Goal: Task Accomplishment & Management: Use online tool/utility

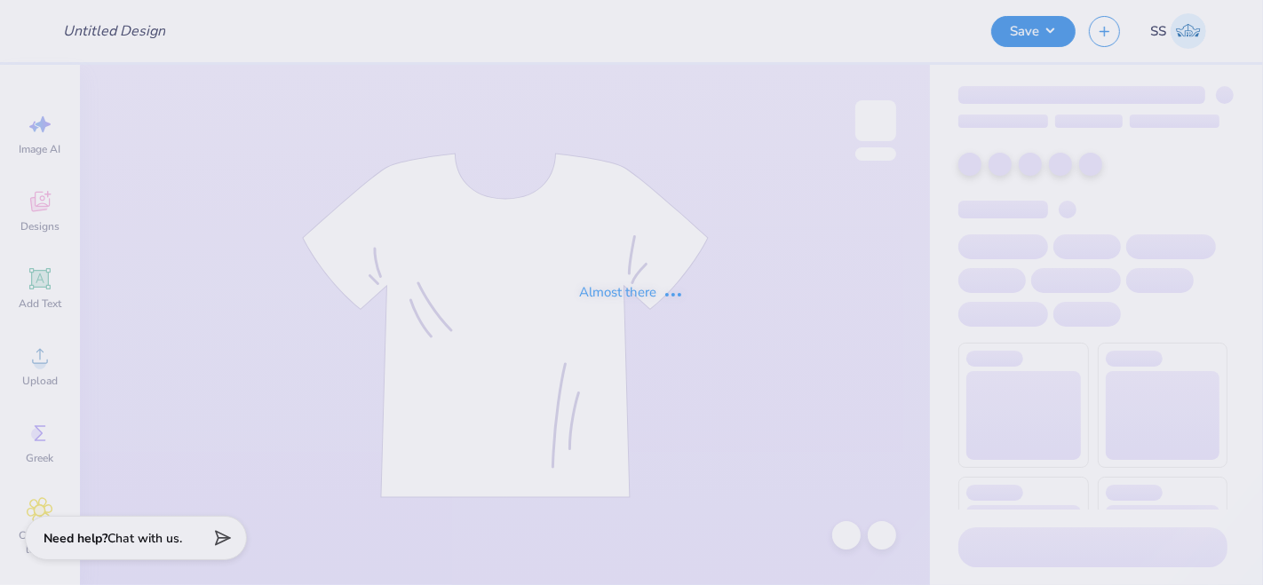
type input "Shirts"
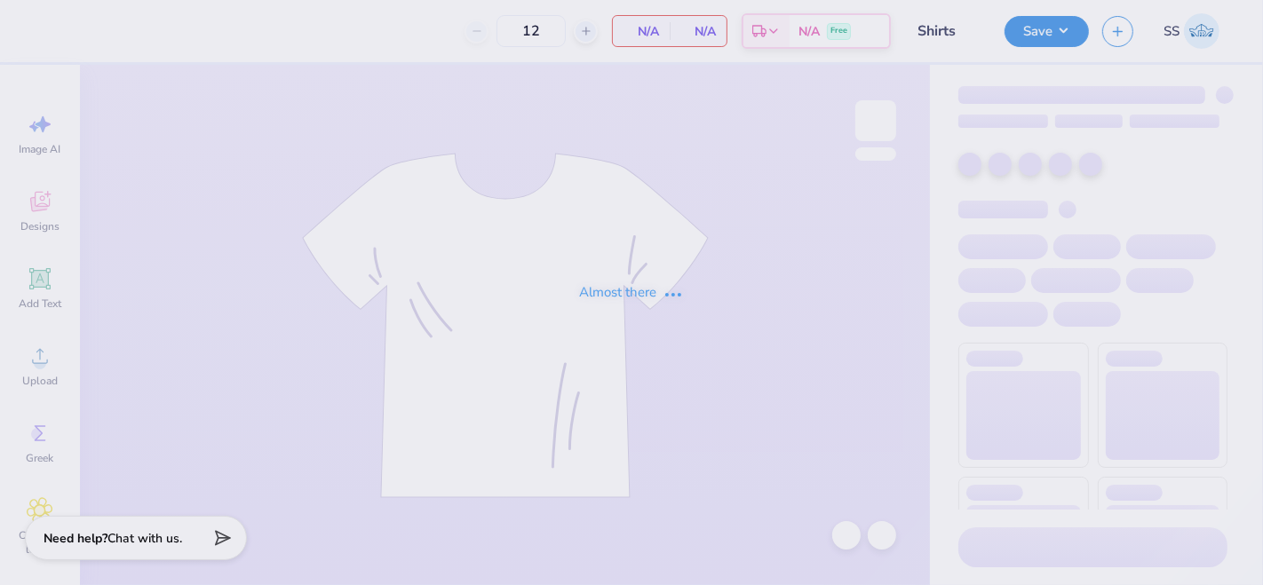
type input "36"
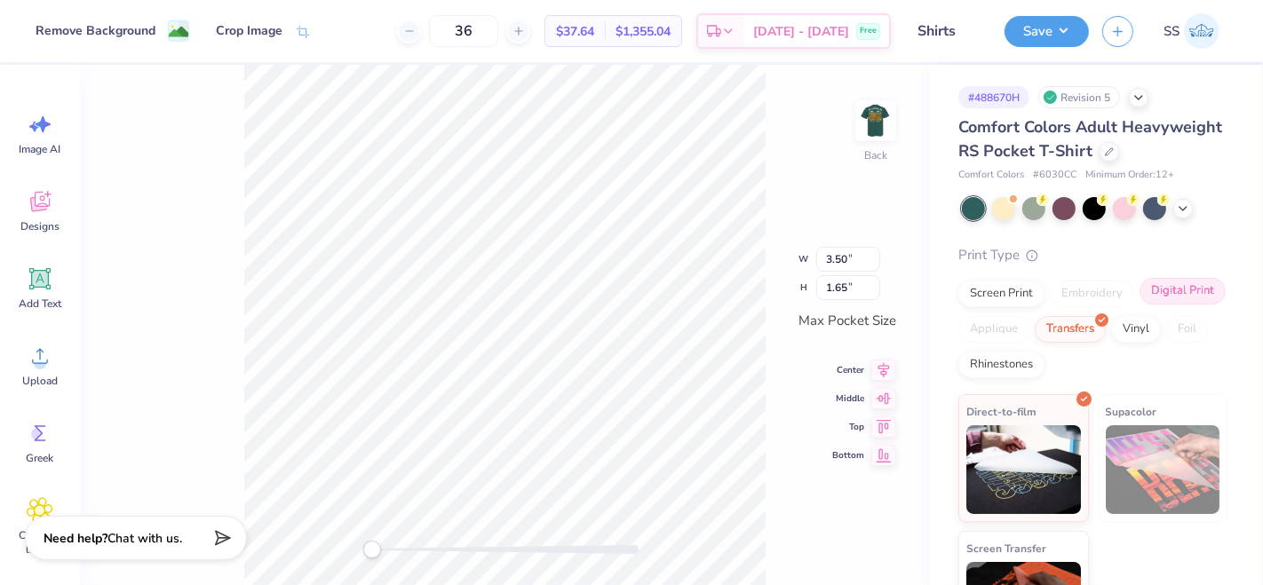
click at [1140, 305] on div "Digital Print" at bounding box center [1183, 291] width 86 height 27
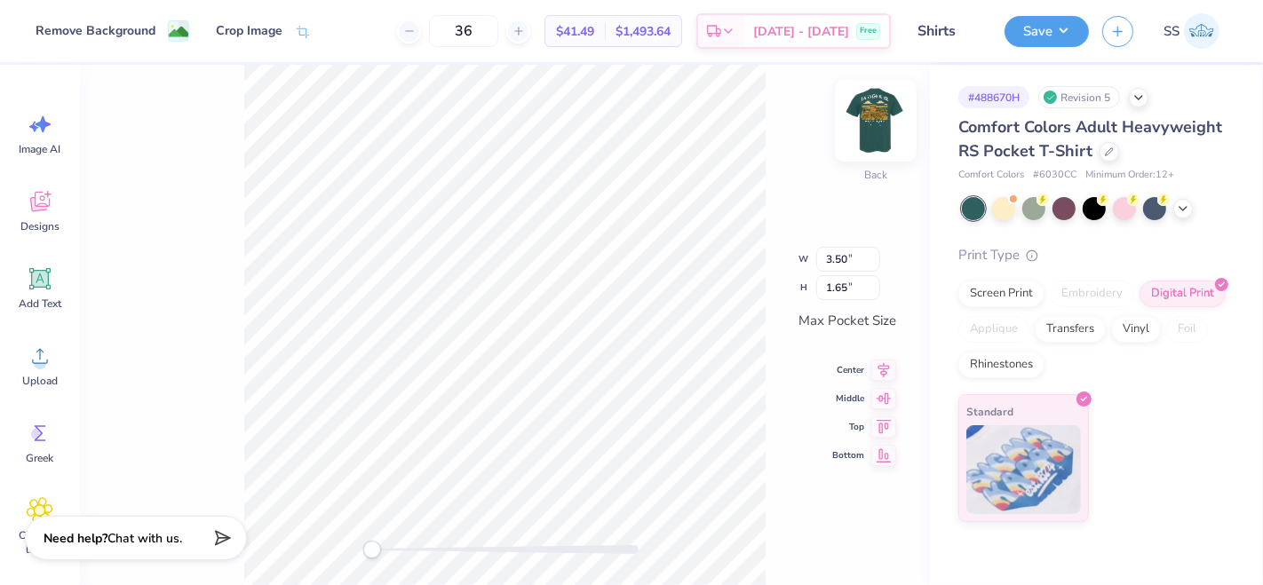
click at [876, 134] on img at bounding box center [875, 120] width 71 height 71
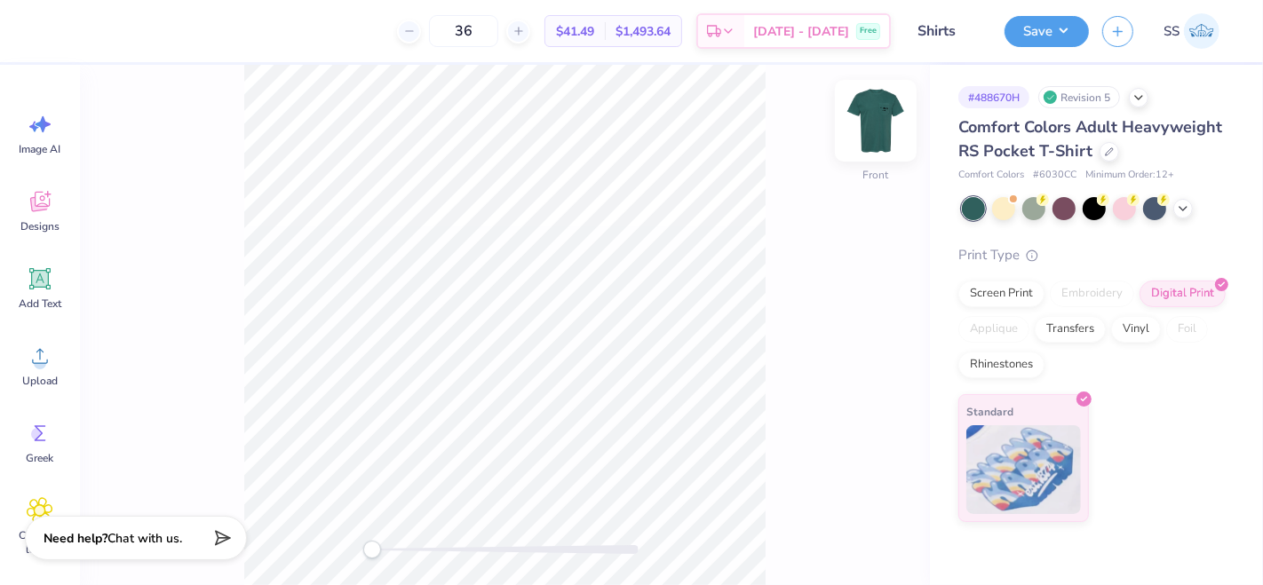
click at [876, 134] on img at bounding box center [875, 120] width 71 height 71
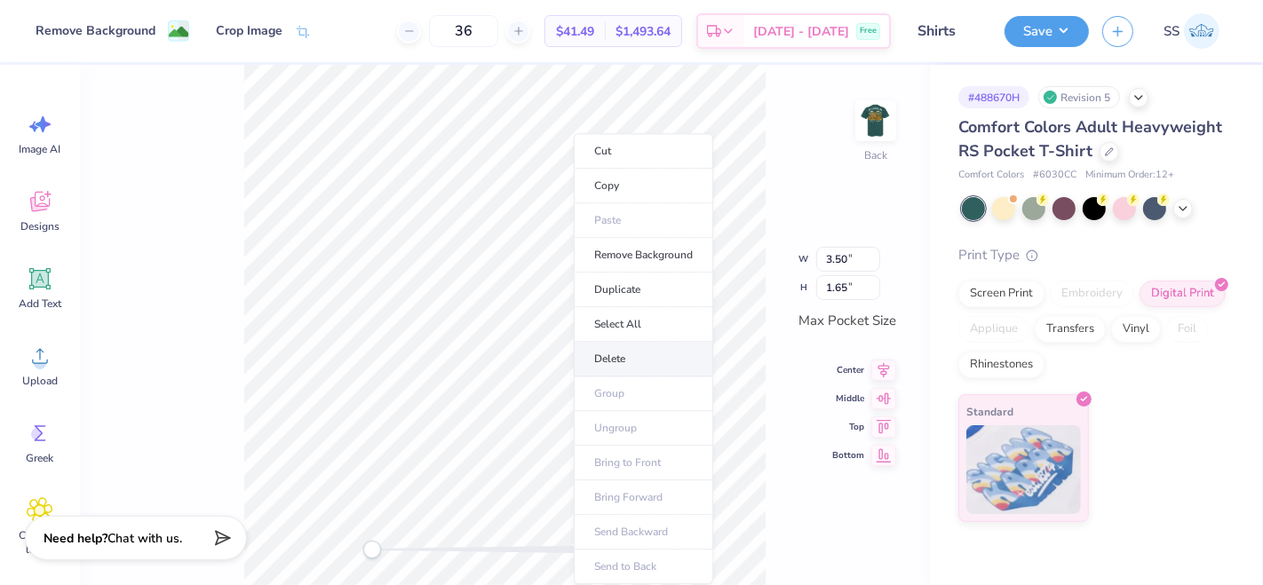
click at [631, 361] on li "Delete" at bounding box center [643, 359] width 139 height 35
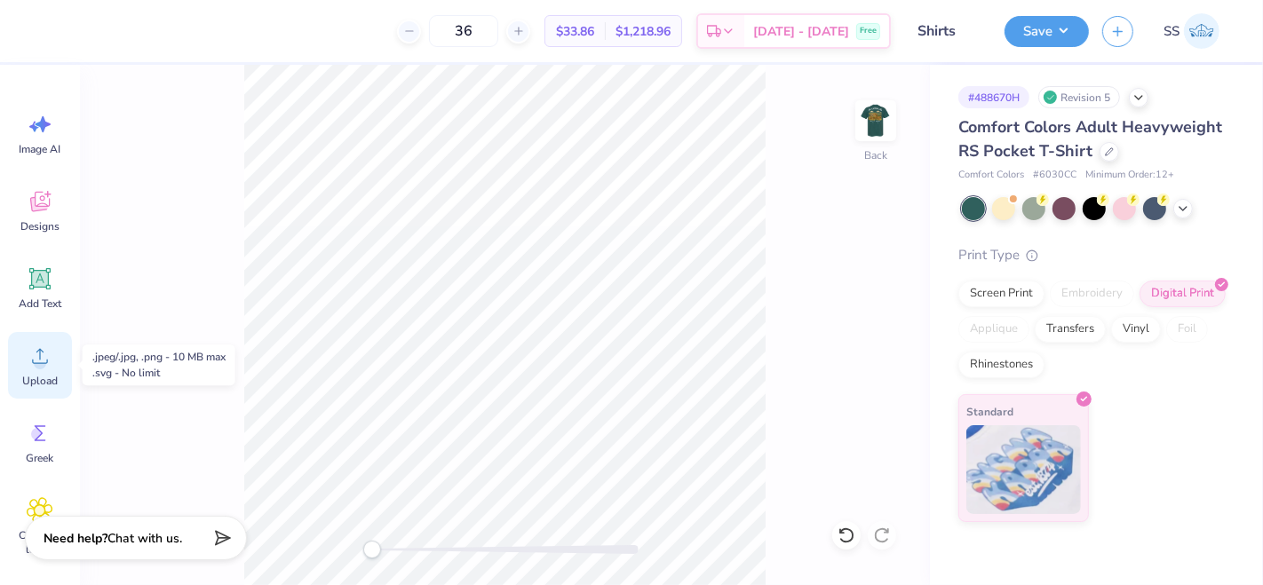
click at [28, 361] on icon at bounding box center [40, 356] width 27 height 27
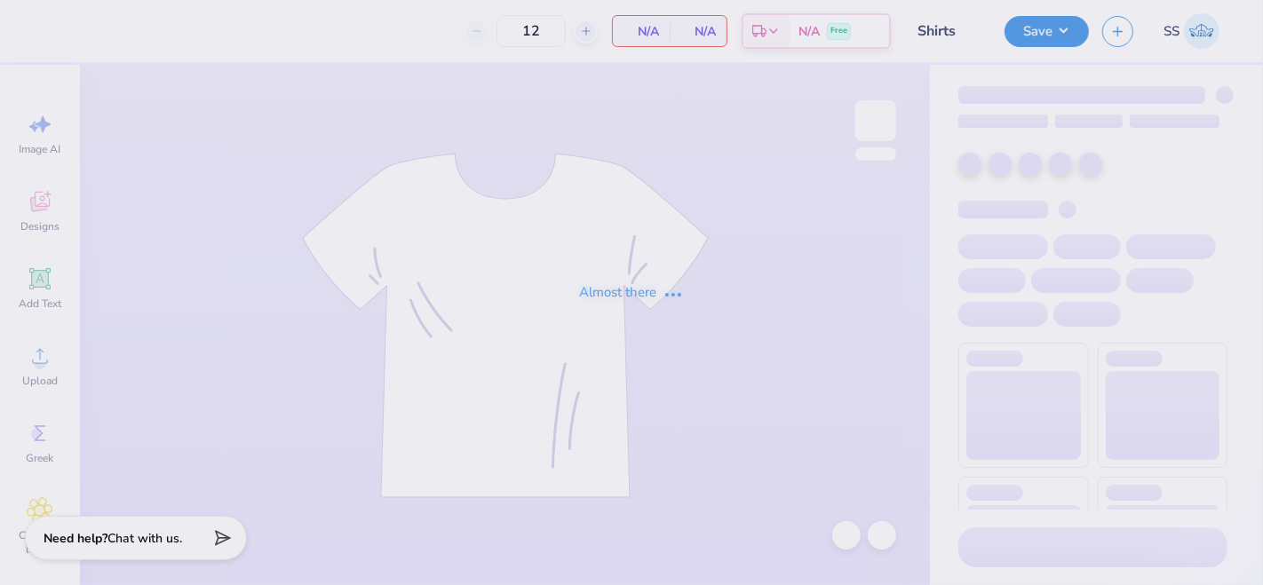
type input "Shirts"
type input "36"
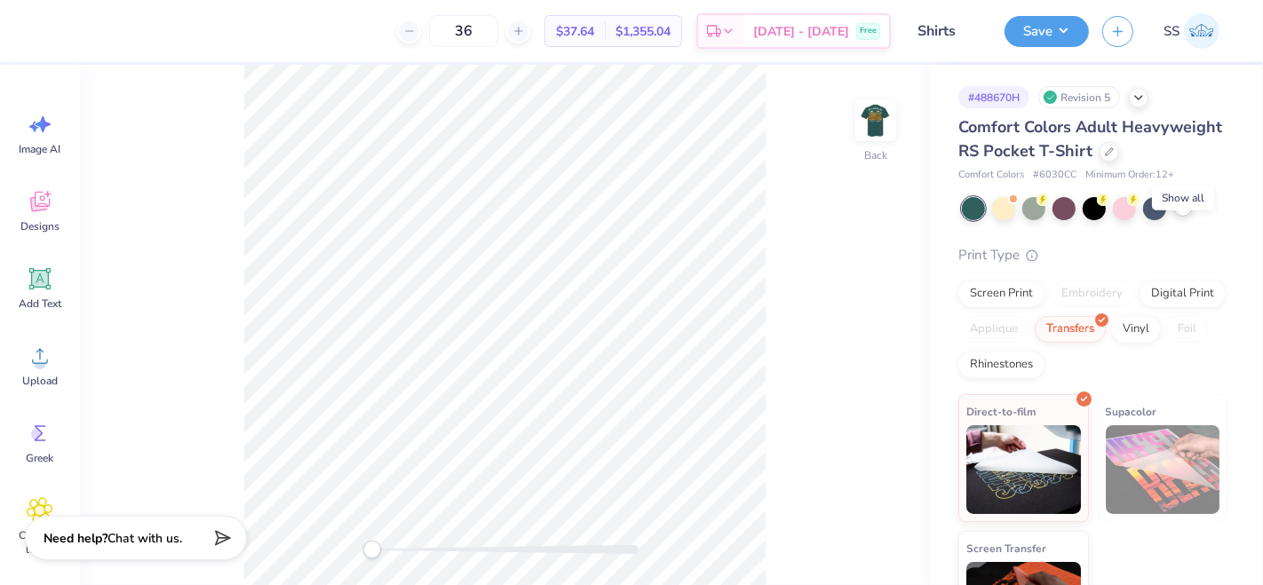
click at [1190, 217] on div at bounding box center [1183, 207] width 20 height 20
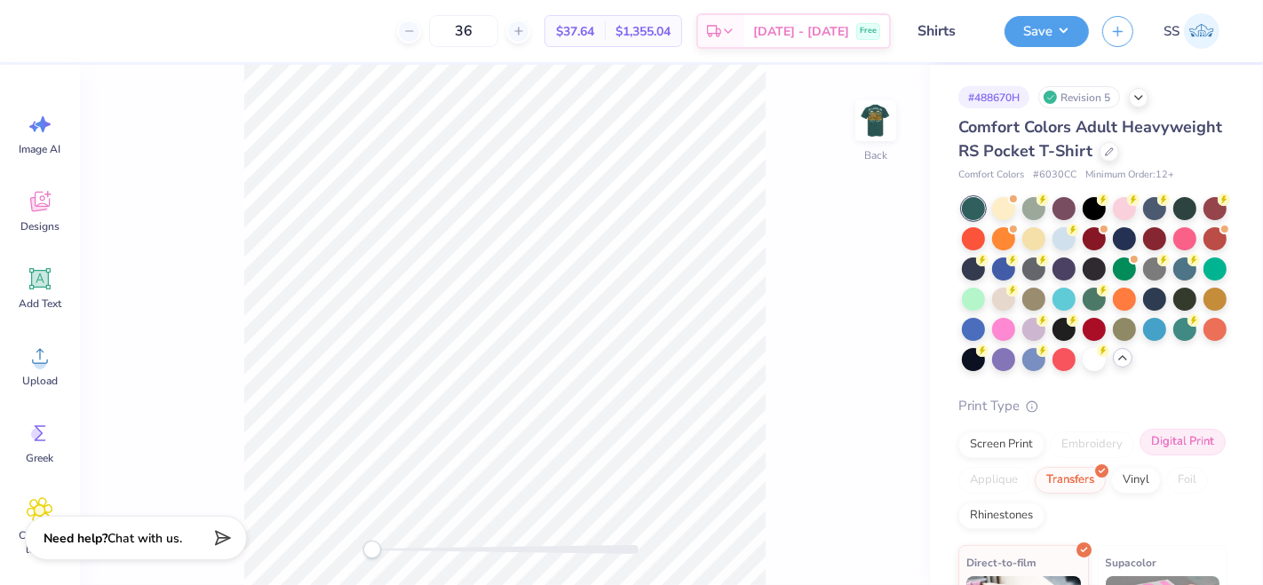
click at [1140, 456] on div "Digital Print" at bounding box center [1183, 442] width 86 height 27
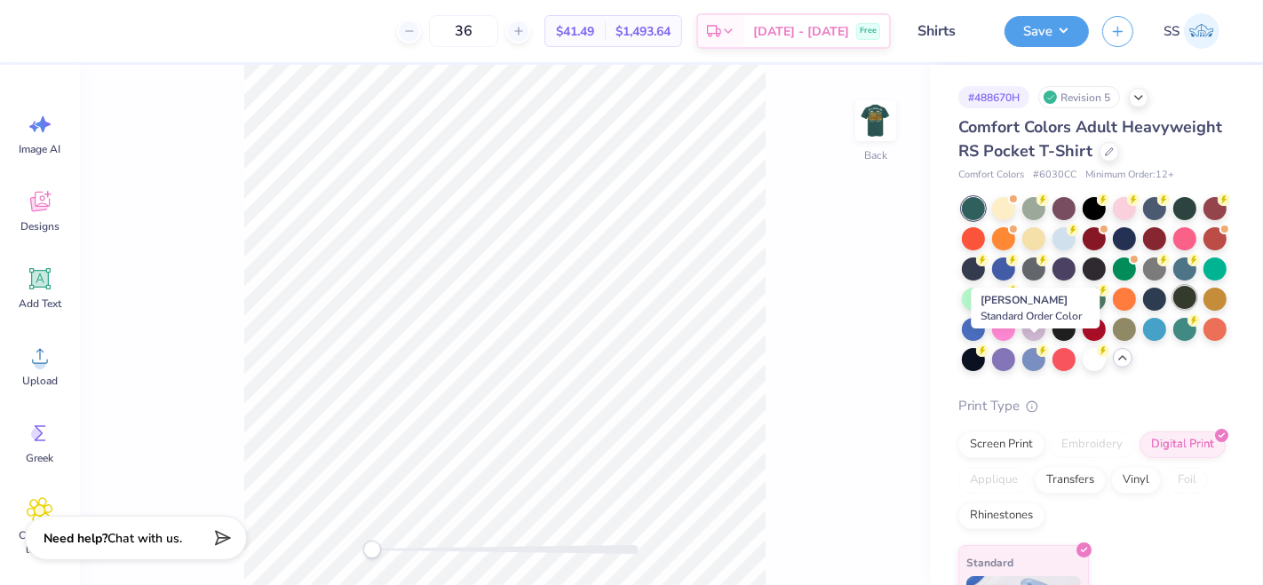
click at [1173, 309] on div at bounding box center [1184, 297] width 23 height 23
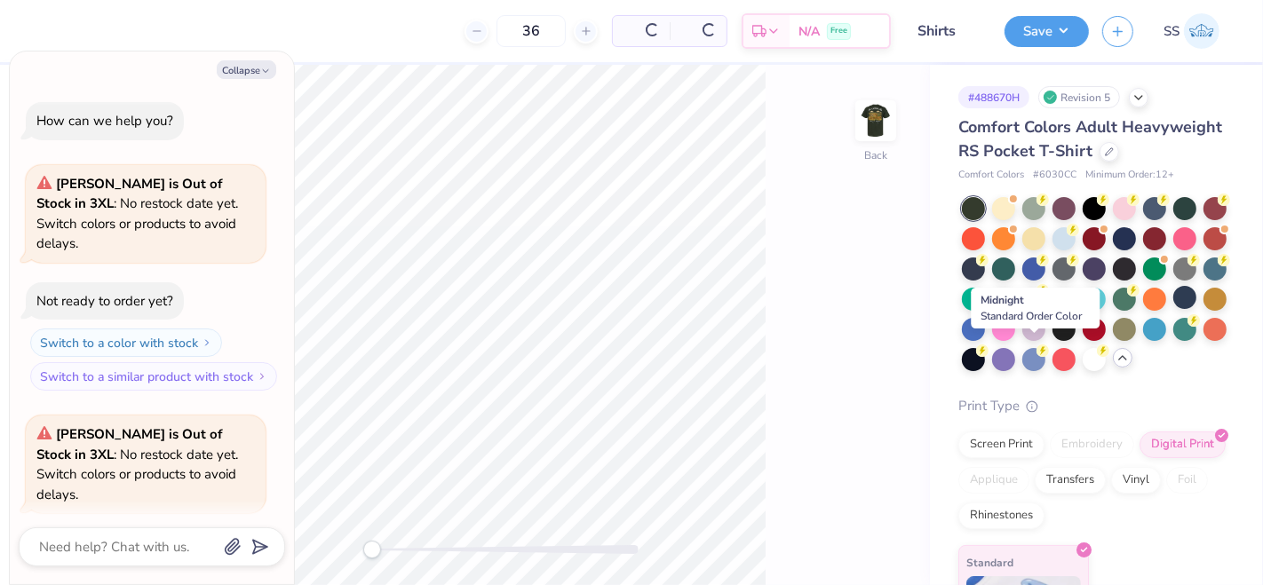
scroll to position [96, 0]
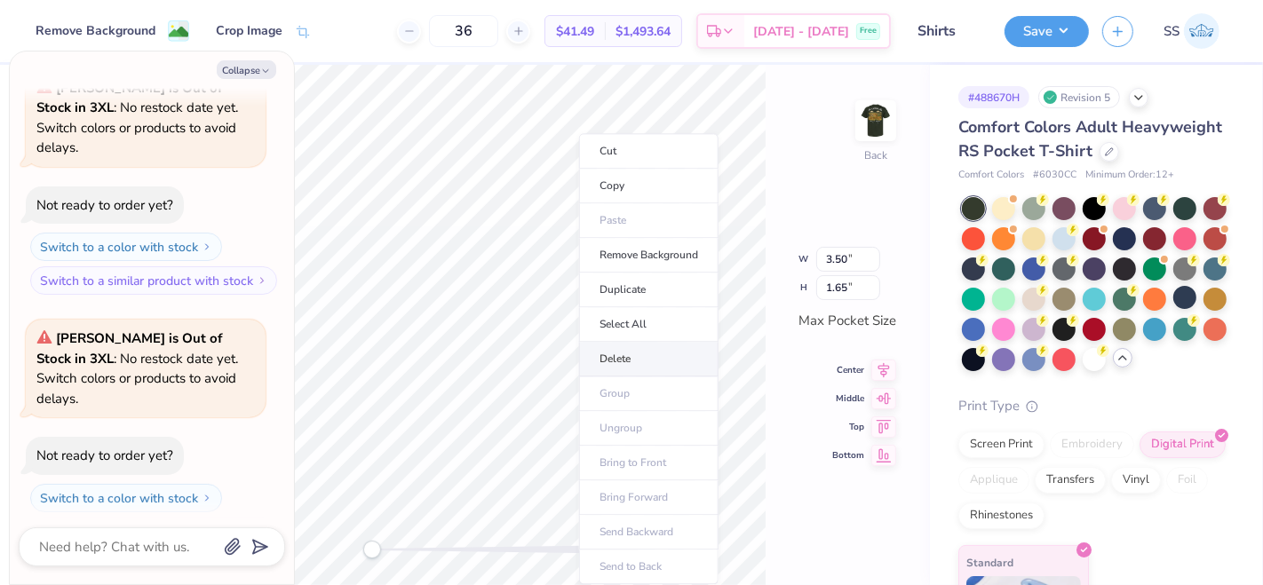
click at [622, 346] on li "Delete" at bounding box center [648, 359] width 139 height 35
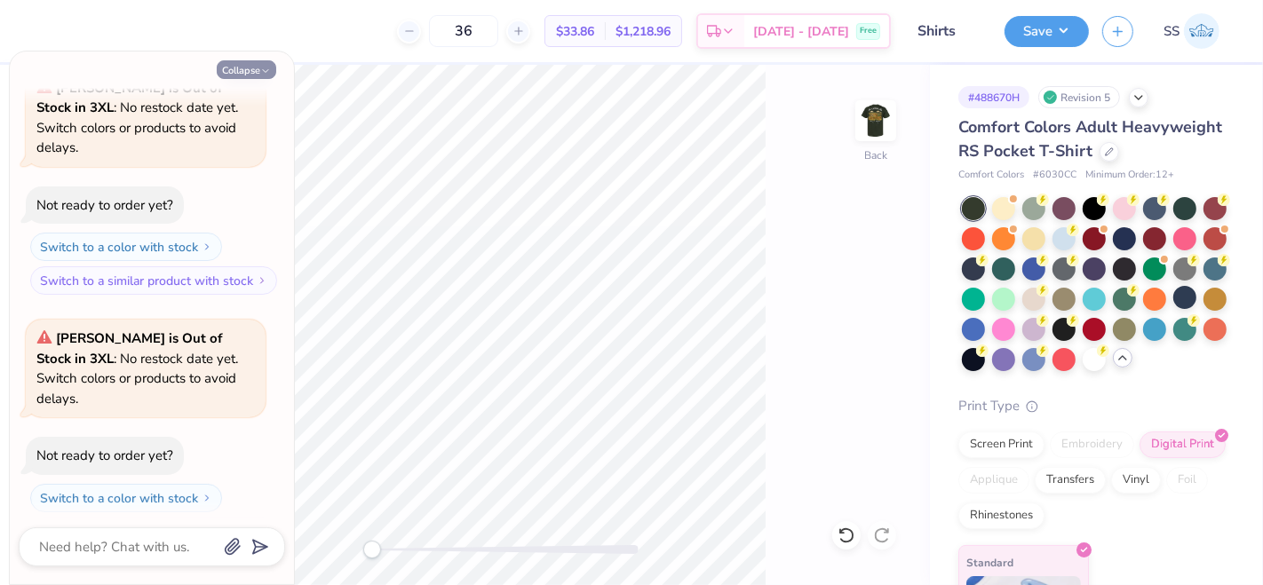
click at [247, 73] on button "Collapse" at bounding box center [247, 69] width 60 height 19
type textarea "x"
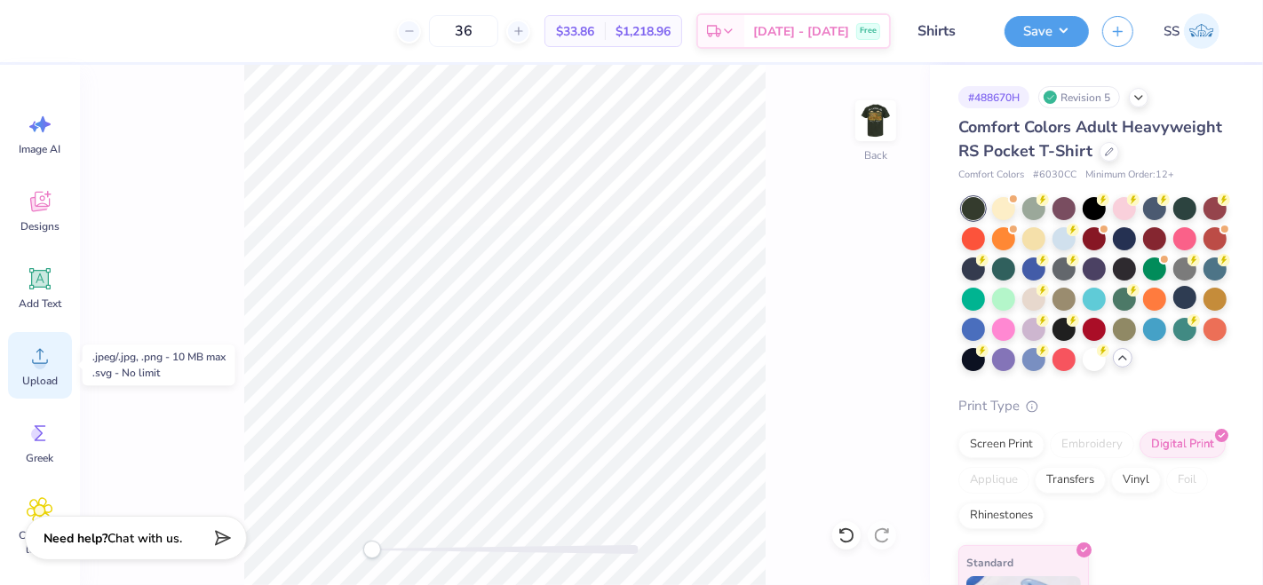
click at [52, 380] on span "Upload" at bounding box center [40, 381] width 36 height 14
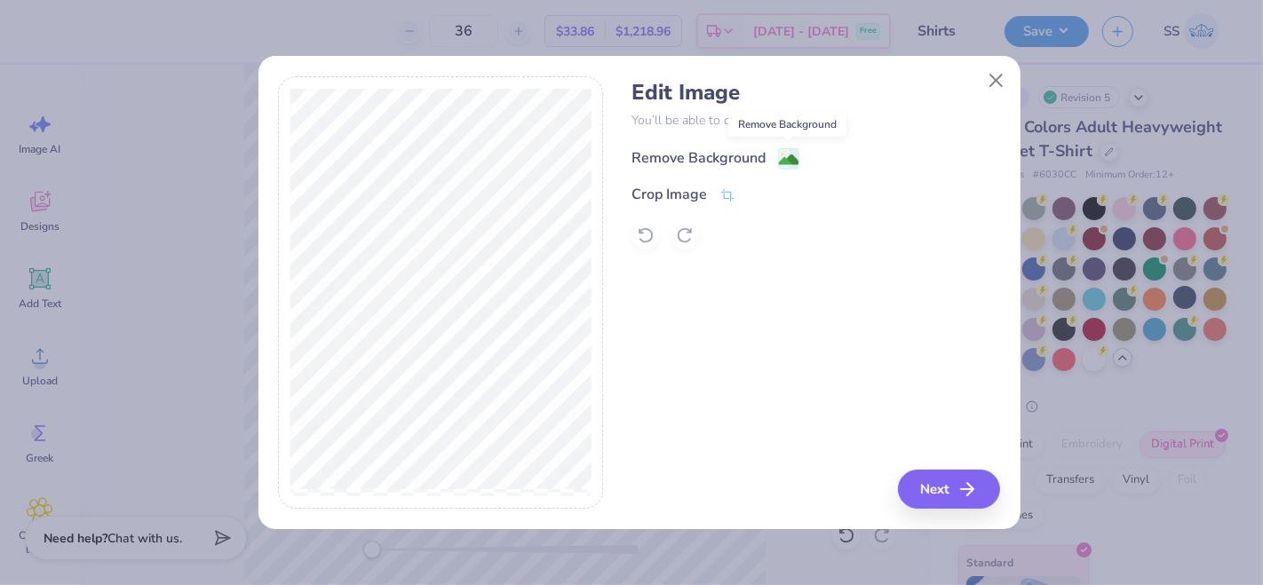
click at [793, 153] on image at bounding box center [789, 160] width 20 height 20
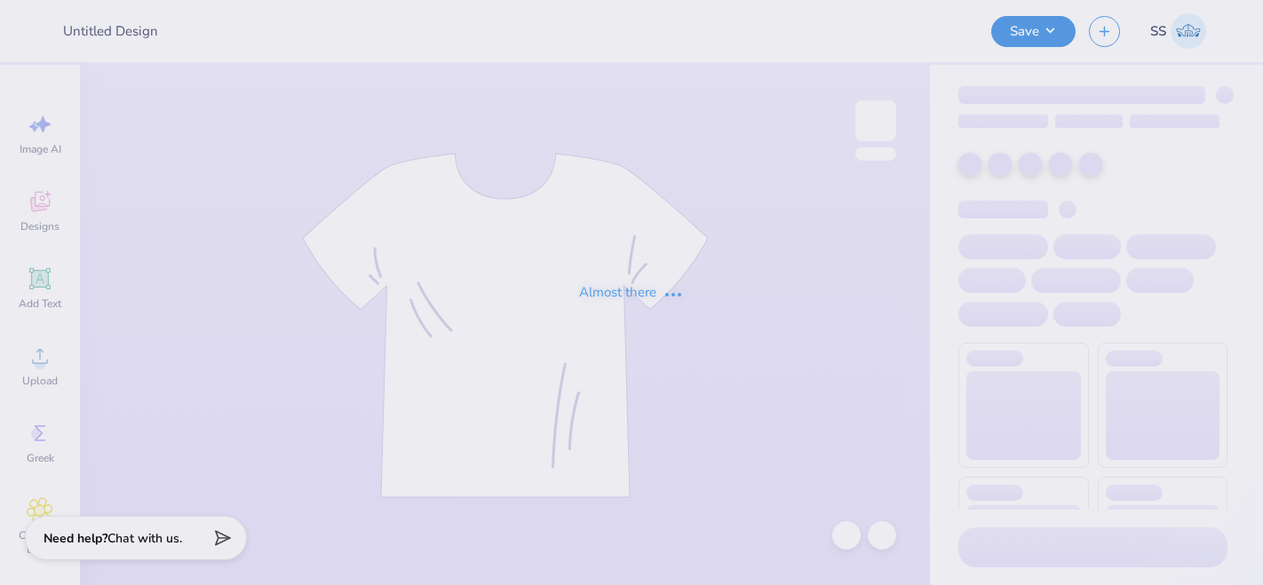
type input "Phi Omega Shirts"
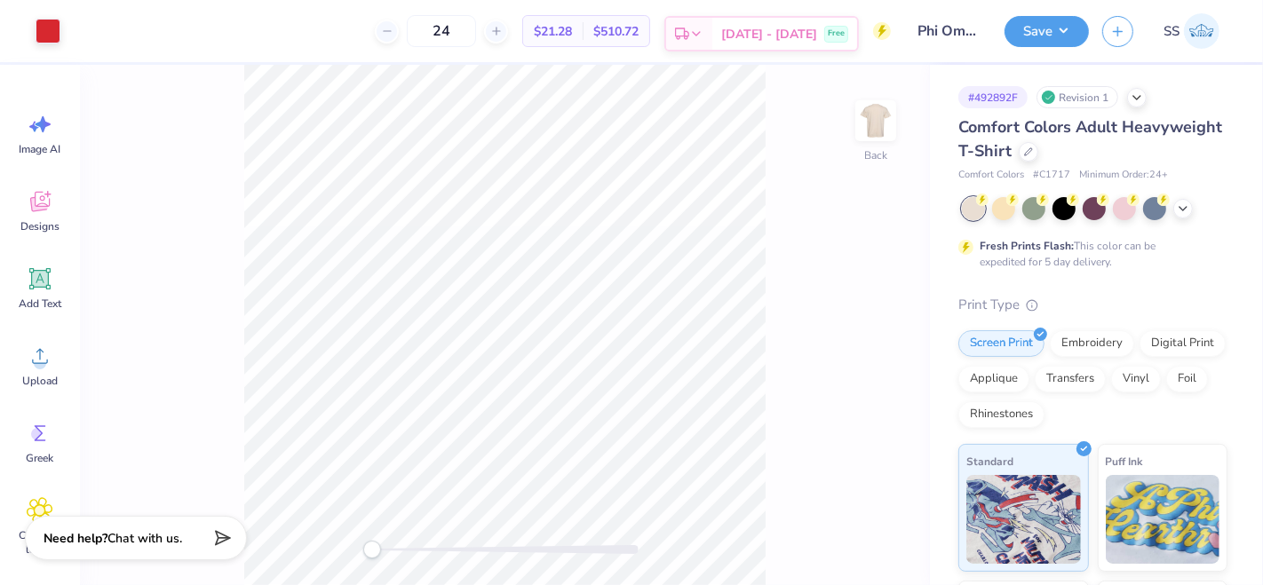
click at [689, 38] on icon at bounding box center [682, 34] width 14 height 14
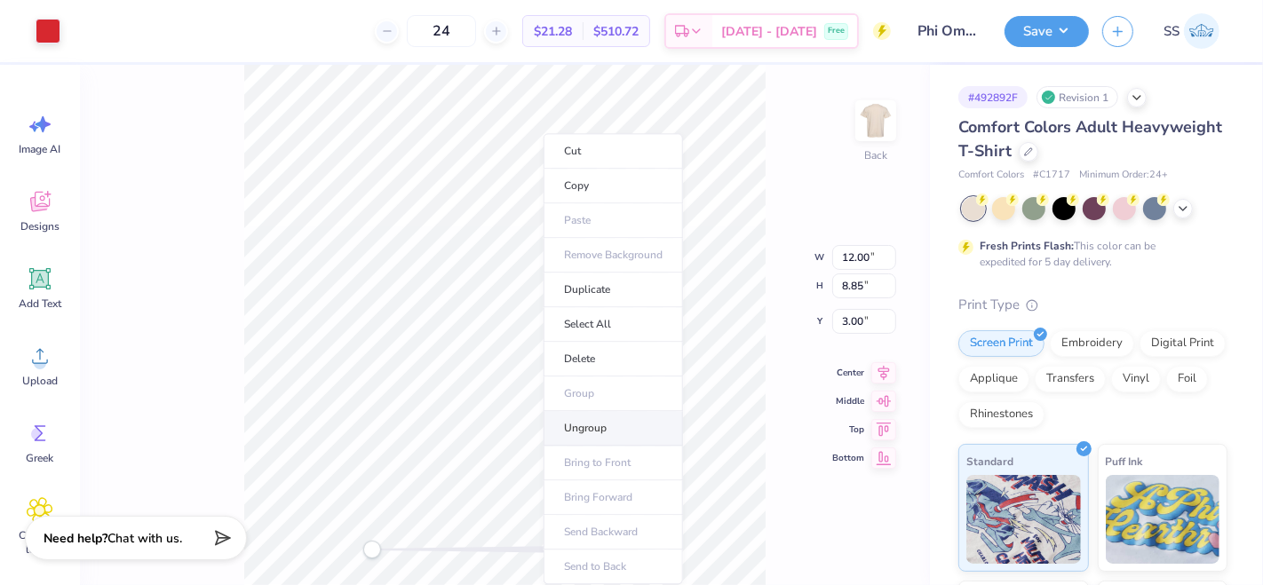
click at [606, 419] on li "Ungroup" at bounding box center [613, 428] width 139 height 35
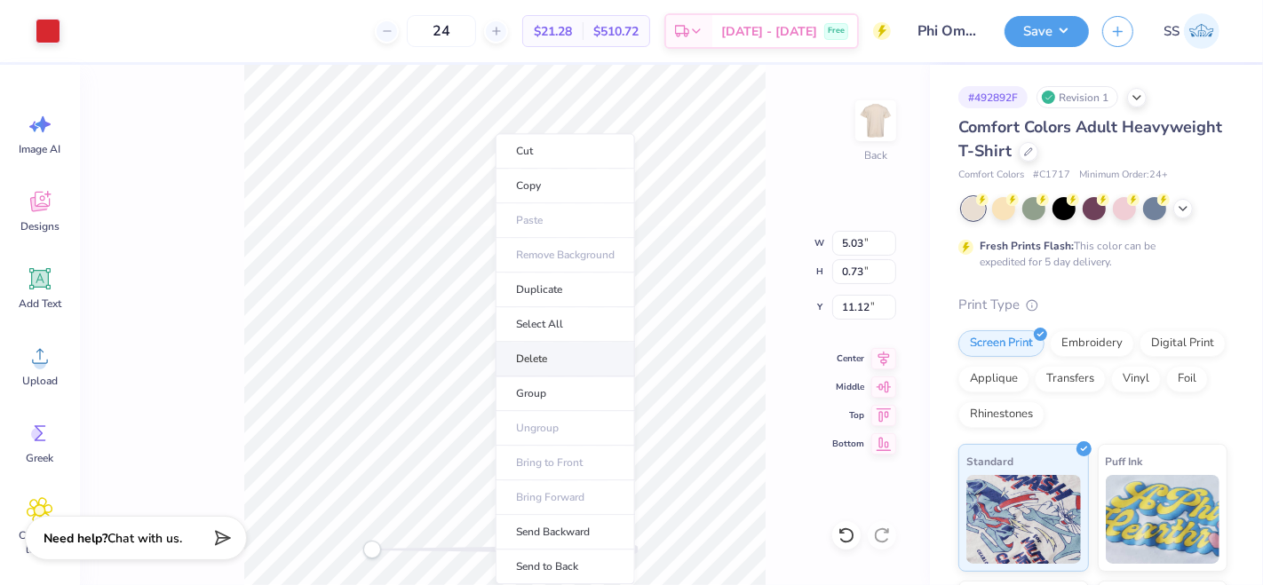
click at [573, 362] on li "Delete" at bounding box center [565, 359] width 139 height 35
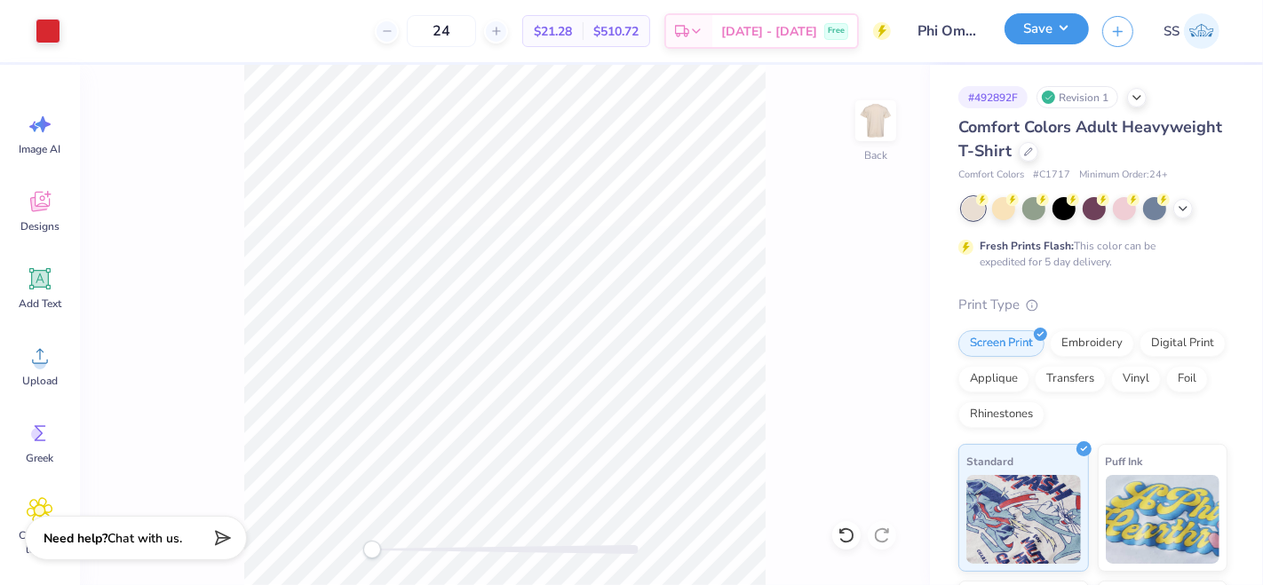
click at [1054, 34] on button "Save" at bounding box center [1047, 28] width 84 height 31
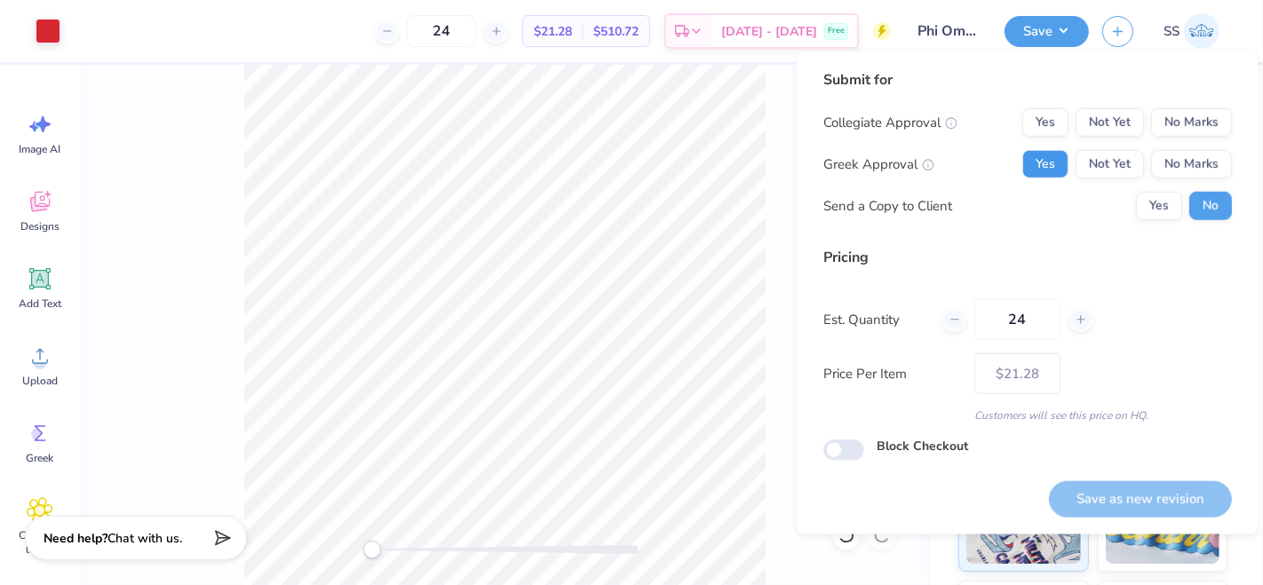
click at [1061, 155] on button "Yes" at bounding box center [1045, 164] width 46 height 28
click at [1185, 115] on button "No Marks" at bounding box center [1191, 122] width 81 height 28
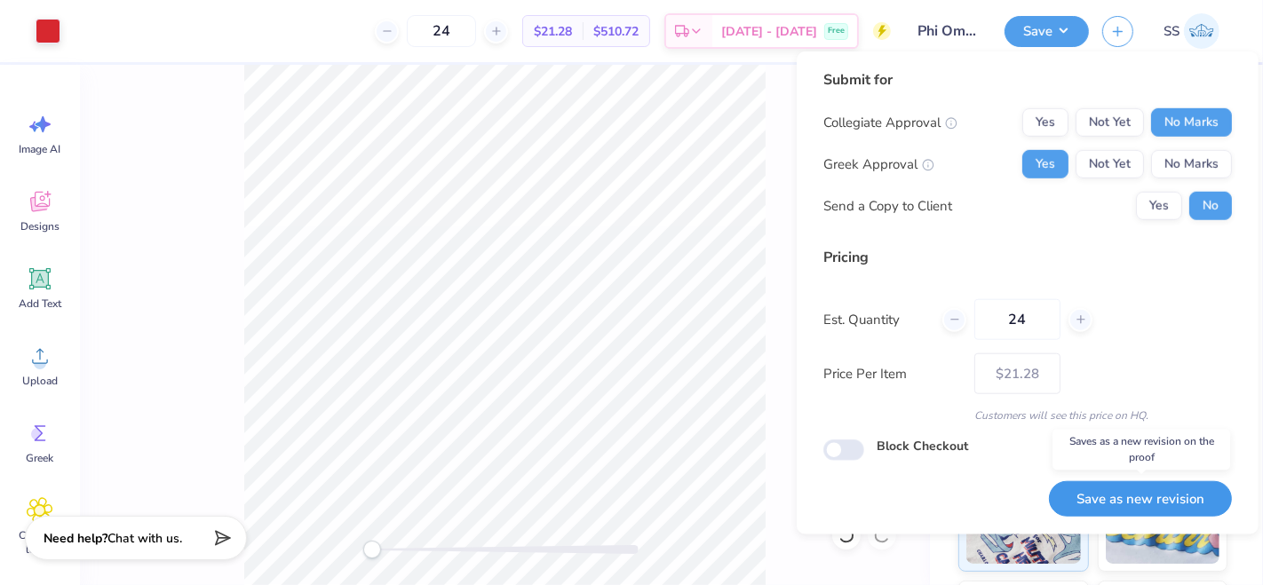
click at [1144, 490] on button "Save as new revision" at bounding box center [1140, 499] width 183 height 36
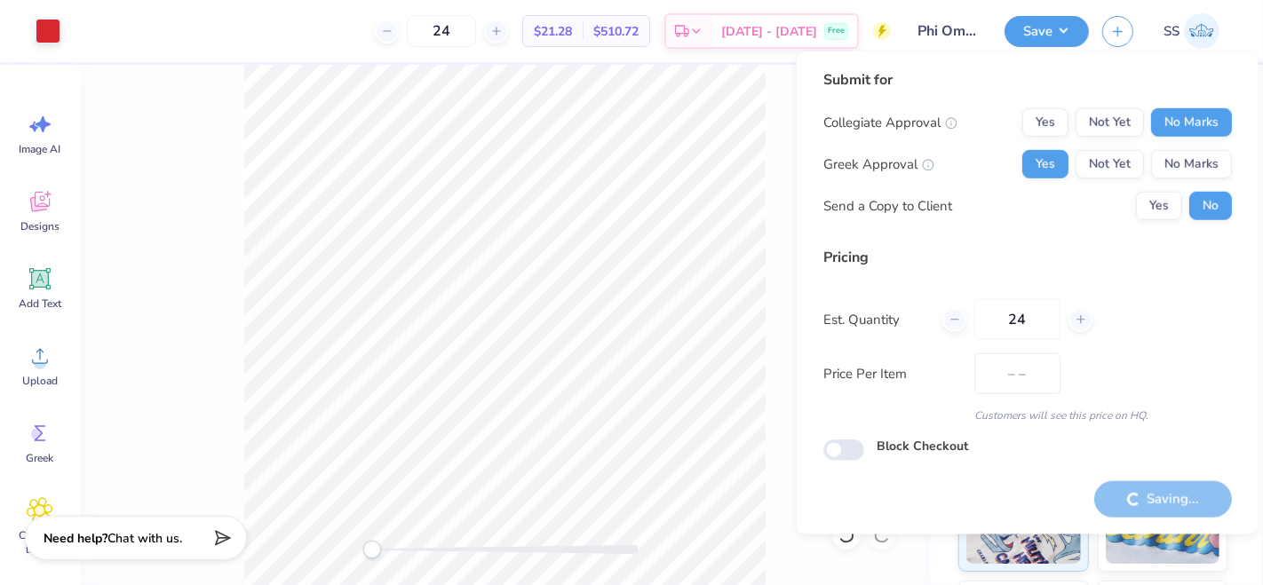
type input "$21.28"
